Goal: Information Seeking & Learning: Compare options

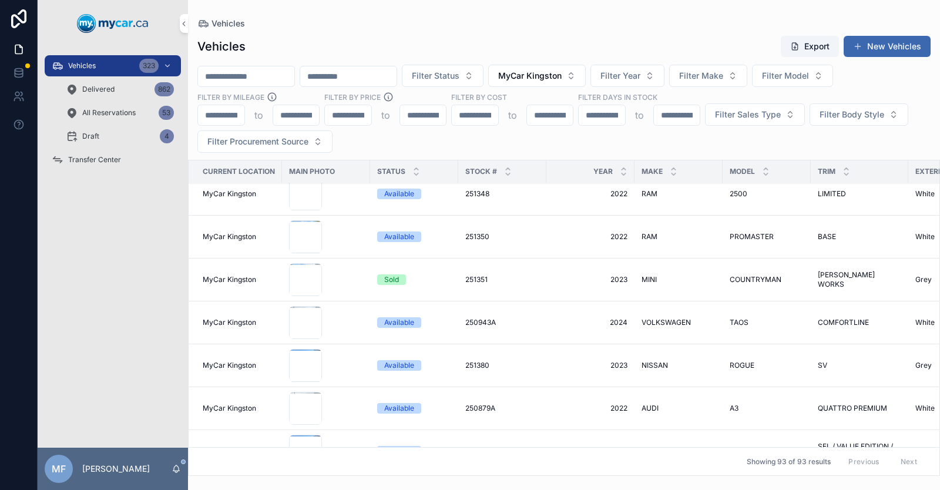
scroll to position [3563, 0]
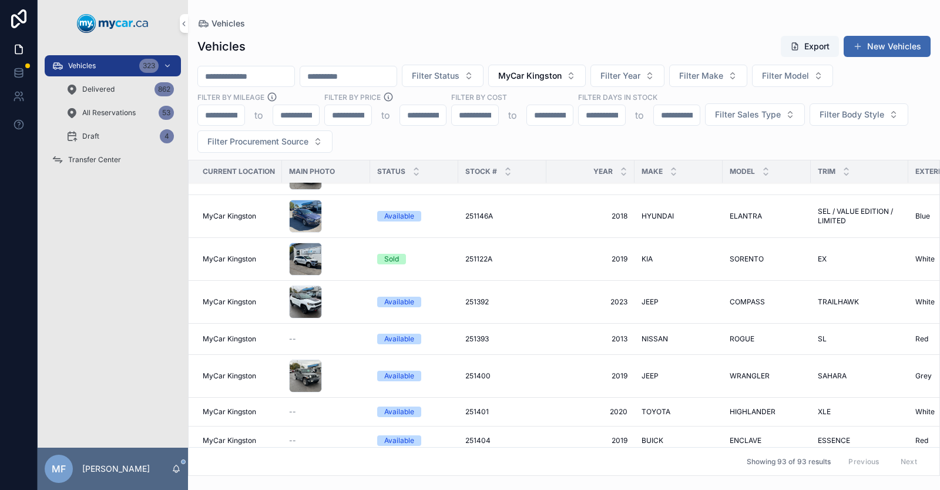
click at [655, 436] on span "BUICK" at bounding box center [653, 440] width 22 height 9
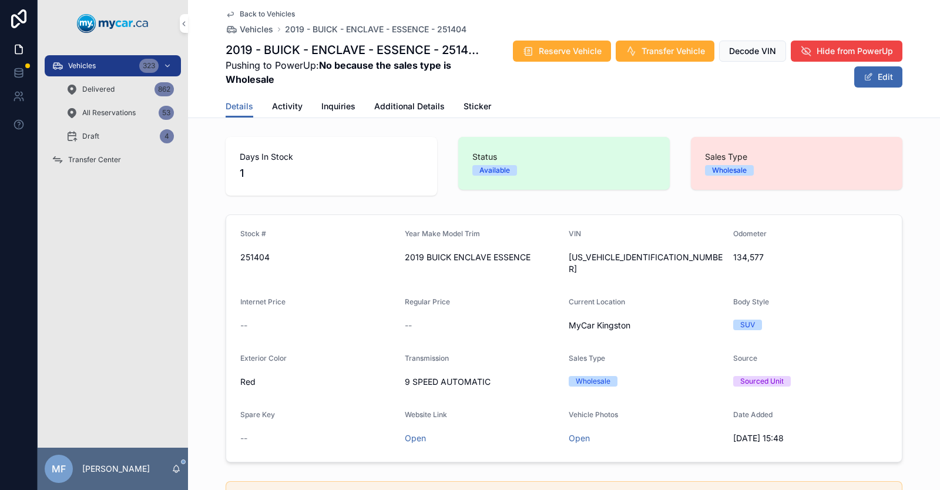
click at [227, 14] on icon "scrollable content" at bounding box center [230, 13] width 9 height 9
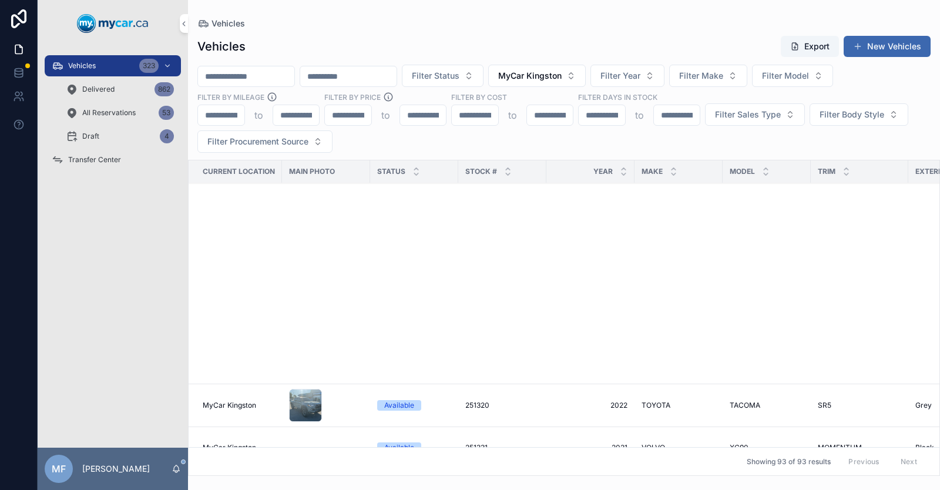
scroll to position [3563, 0]
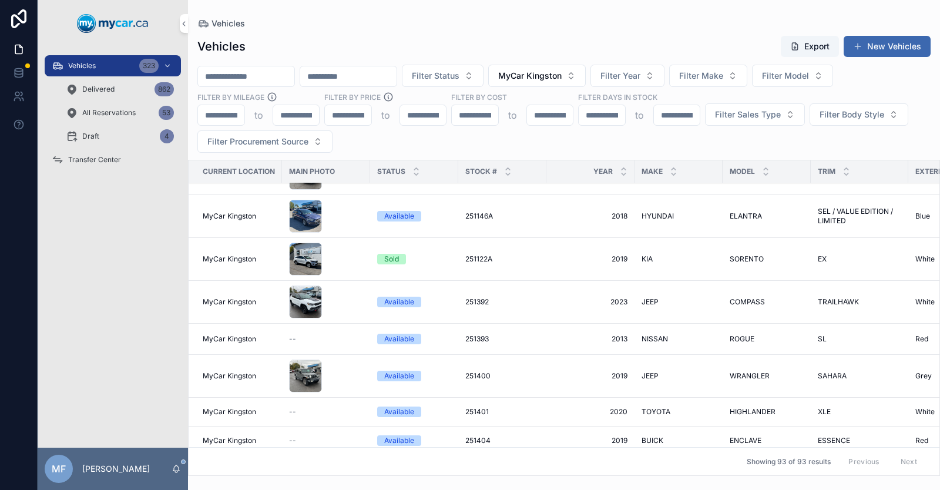
click at [477, 410] on span "251401" at bounding box center [477, 411] width 24 height 9
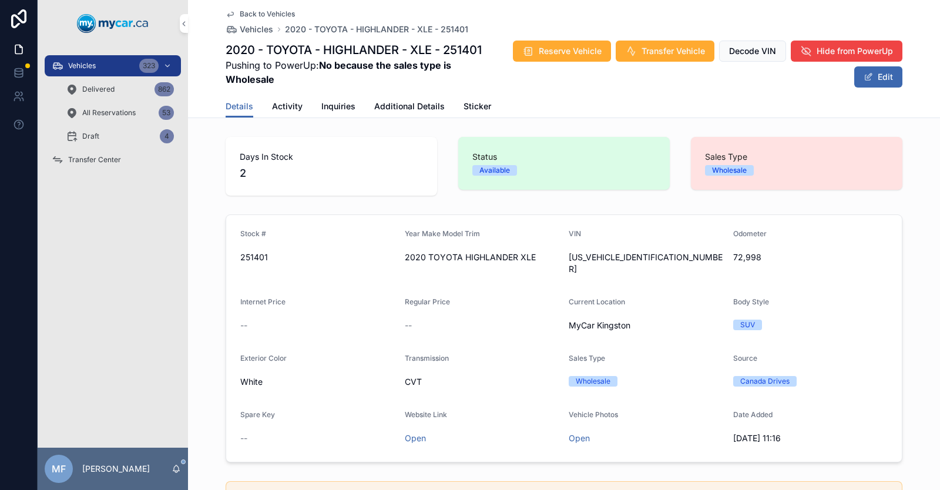
click at [247, 14] on span "Back to Vehicles" at bounding box center [267, 13] width 55 height 9
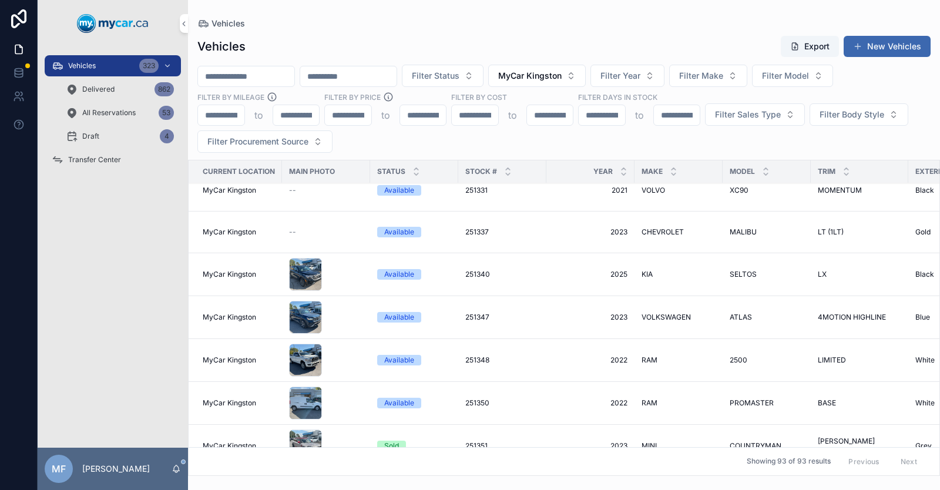
scroll to position [2741, 0]
